Goal: Task Accomplishment & Management: Manage account settings

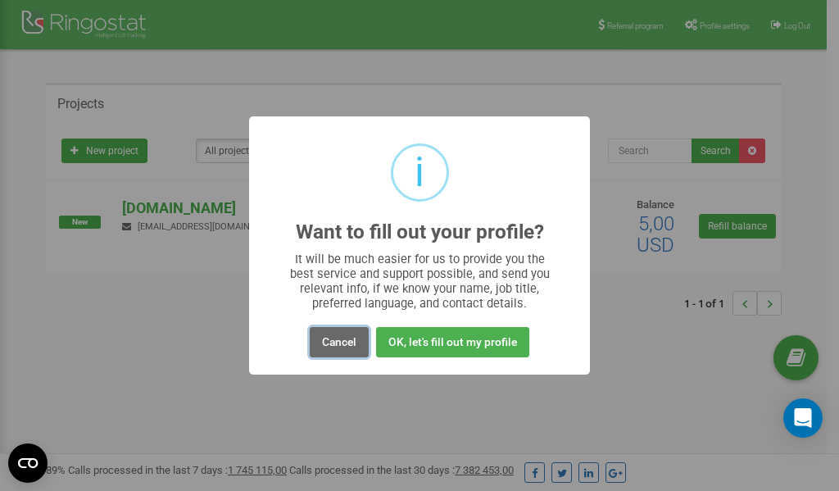
click at [337, 337] on button "Cancel" at bounding box center [339, 342] width 59 height 30
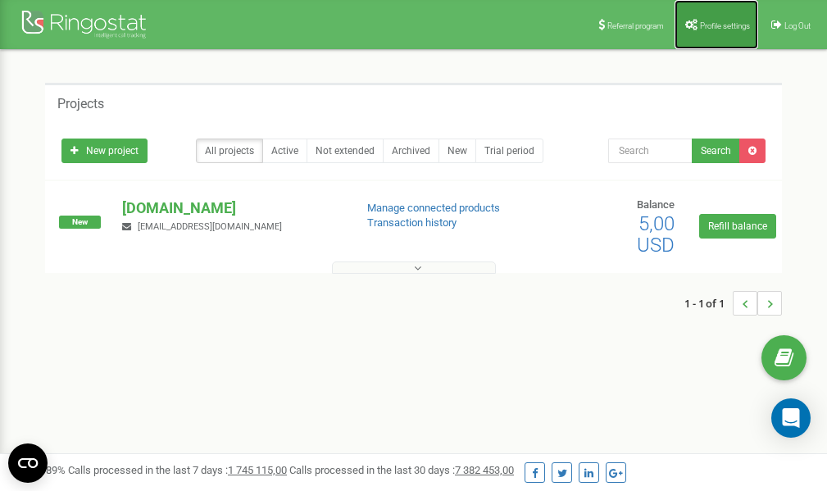
click at [725, 23] on span "Profile settings" at bounding box center [725, 25] width 50 height 9
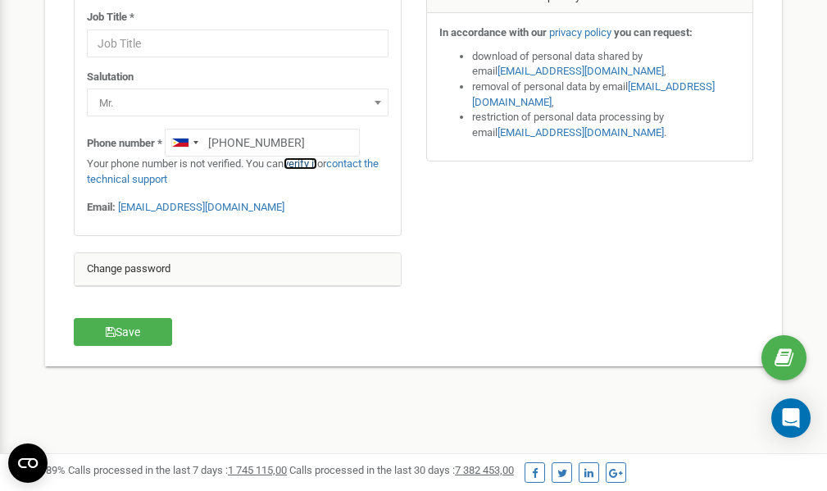
click at [306, 163] on link "verify it" at bounding box center [301, 163] width 34 height 12
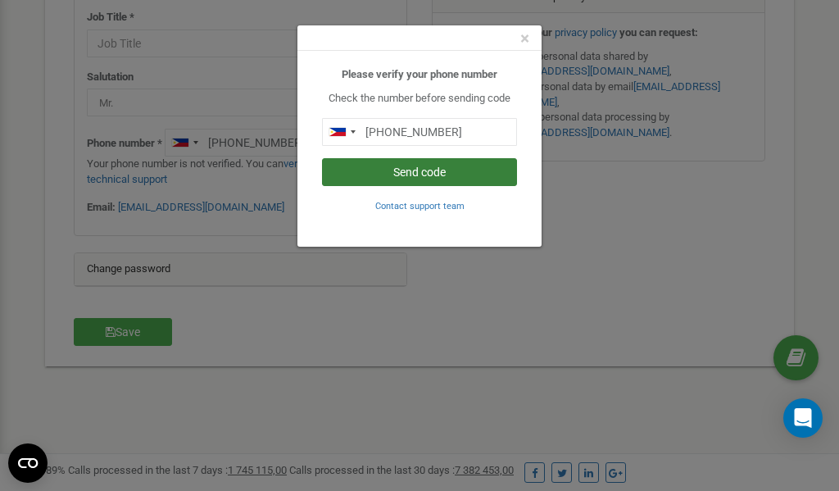
click at [416, 172] on button "Send code" at bounding box center [419, 172] width 195 height 28
